Goal: Transaction & Acquisition: Subscribe to service/newsletter

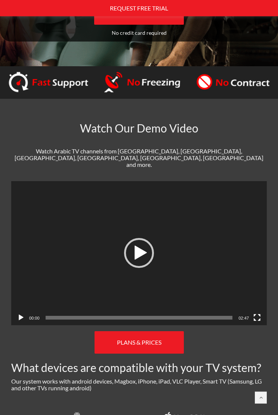
scroll to position [206, 0]
click at [143, 240] on div "Play" at bounding box center [139, 253] width 30 height 30
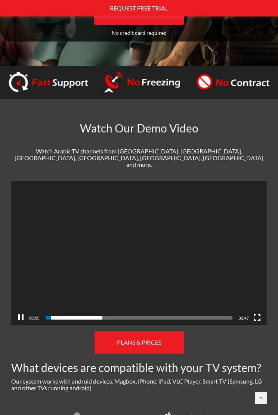
click at [209, 216] on video "https://dimahdtv.com/wp-content/uploads/2019/10/DimaHDTV-cover-2.mp4" at bounding box center [139, 253] width 256 height 144
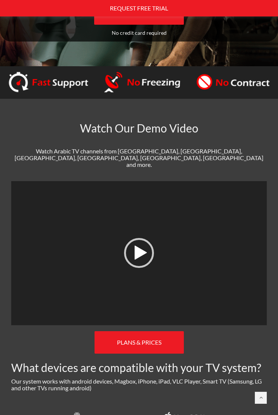
click at [208, 219] on div "Video Player" at bounding box center [139, 253] width 256 height 144
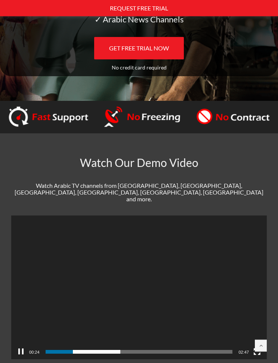
scroll to position [0, 0]
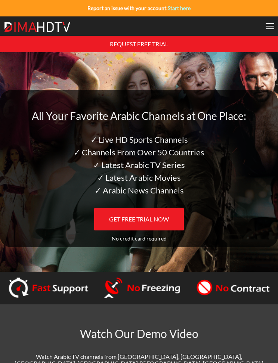
click at [271, 26] on div at bounding box center [270, 26] width 9 height 6
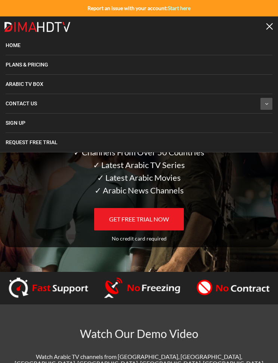
click at [41, 85] on span "Arabic TV Box" at bounding box center [25, 84] width 38 height 6
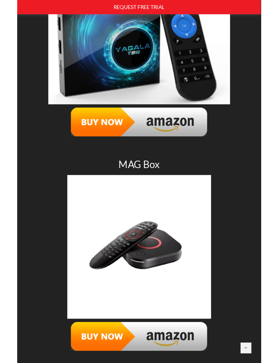
scroll to position [354, 0]
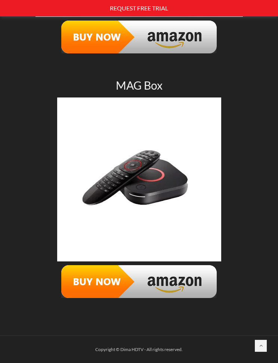
click at [236, 149] on figure at bounding box center [139, 180] width 267 height 164
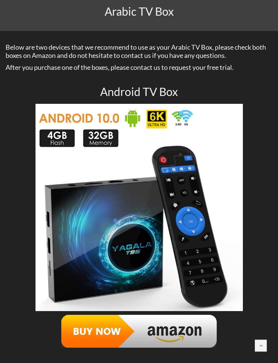
scroll to position [0, 0]
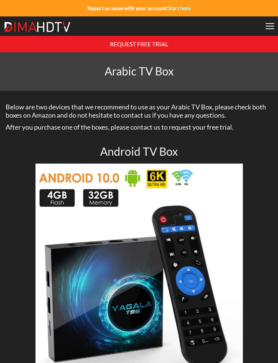
click at [273, 26] on div at bounding box center [270, 26] width 9 height 6
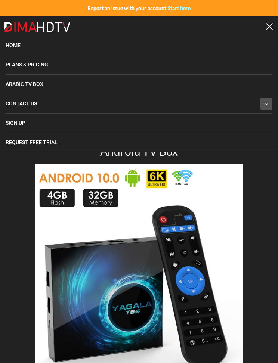
click at [66, 65] on link "Plans & Pricing" at bounding box center [139, 64] width 267 height 19
